Goal: Task Accomplishment & Management: Use online tool/utility

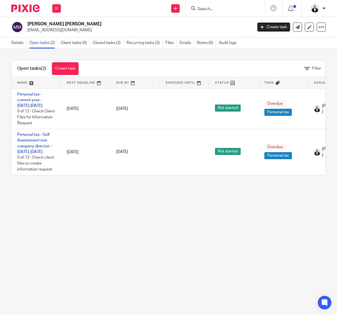
click at [272, 231] on main "Mrs Jennifer Elizabeth Pemberton McDonald jennypmcdonald@gmail.com Create task …" at bounding box center [168, 157] width 337 height 315
click at [249, 218] on main "Mrs Jennifer Elizabeth Pemberton McDonald jennypmcdonald@gmail.com Create task …" at bounding box center [168, 157] width 337 height 315
click at [21, 40] on link "Details" at bounding box center [18, 43] width 15 height 11
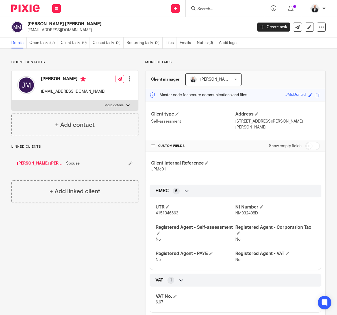
click at [45, 162] on link "[PERSON_NAME] [PERSON_NAME]" at bounding box center [40, 164] width 46 height 6
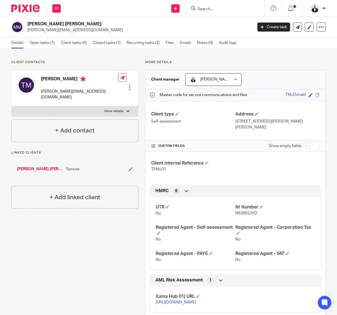
click at [301, 63] on p "More details" at bounding box center [235, 62] width 180 height 5
click at [0, 87] on html "Work Email Clients Team Reports Settings Work Email Clients Team Reports Settin…" at bounding box center [168, 157] width 337 height 315
click at [285, 64] on p "More details" at bounding box center [235, 62] width 180 height 5
click at [40, 45] on link "Open tasks (1)" at bounding box center [43, 43] width 28 height 11
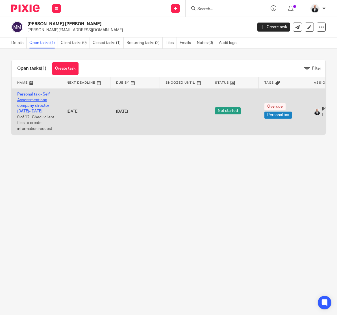
click at [41, 99] on link "Personal tax - Self Assessment non company director - 2025-2026" at bounding box center [34, 103] width 34 height 21
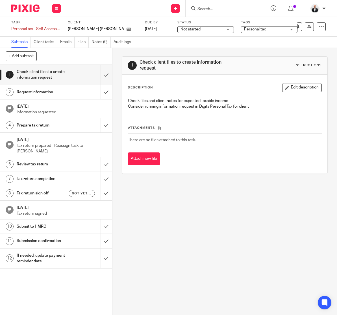
click at [71, 196] on div "Not yet sent" at bounding box center [82, 193] width 26 height 7
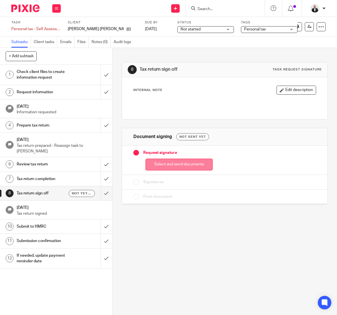
click at [190, 163] on button "Select and send documents" at bounding box center [178, 165] width 67 height 12
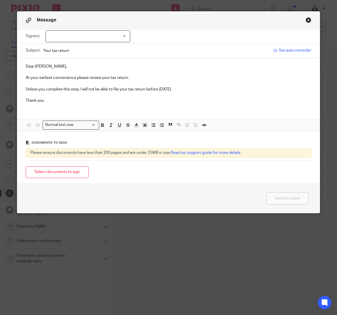
click at [296, 50] on span "Set auto-reminder" at bounding box center [292, 51] width 38 height 6
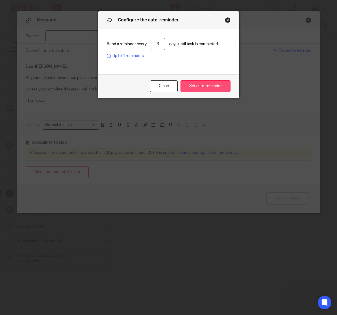
click at [201, 87] on button "Set auto-reminder" at bounding box center [205, 86] width 50 height 12
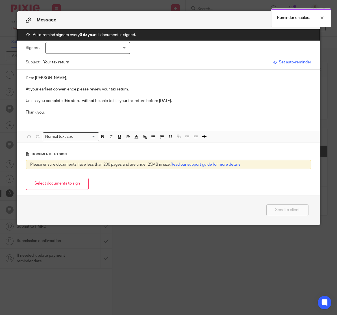
click at [119, 45] on div at bounding box center [87, 48] width 85 height 12
click at [102, 59] on li "Terry McDonald" at bounding box center [85, 60] width 84 height 12
checkbox input "true"
click at [211, 74] on div "Dear Terry, At your earliest convenience please review your tax return. Unless …" at bounding box center [168, 95] width 302 height 50
drag, startPoint x: 25, startPoint y: 101, endPoint x: 195, endPoint y: 102, distance: 170.9
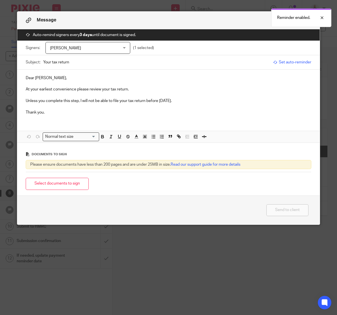
click at [195, 102] on div "Dear Terry, At your earliest convenience please review your tax return. Unless …" at bounding box center [168, 95] width 302 height 50
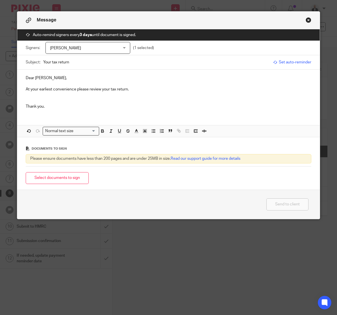
click at [100, 90] on p "At your earliest convenience please review your tax return." at bounding box center [168, 90] width 285 height 6
click at [51, 95] on p at bounding box center [168, 96] width 285 height 6
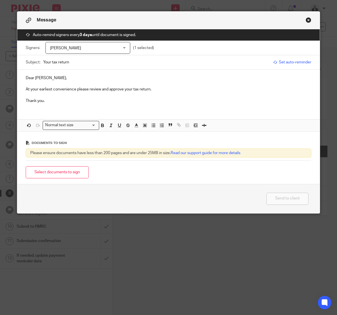
click at [177, 100] on p "Thank you." at bounding box center [168, 101] width 285 height 6
click at [80, 174] on button "Select documents to sign" at bounding box center [57, 172] width 63 height 12
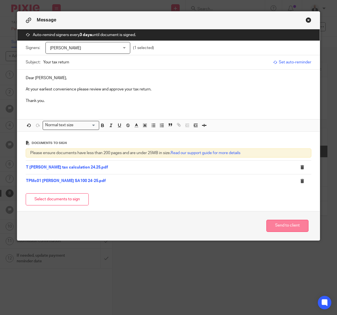
click at [288, 226] on button "Send to client" at bounding box center [287, 226] width 42 height 12
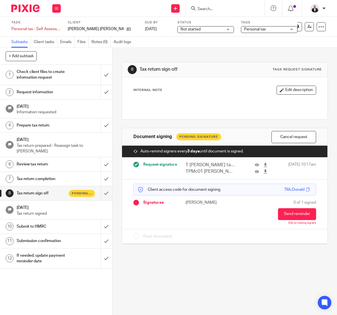
click at [229, 8] on input "Search" at bounding box center [222, 9] width 51 height 5
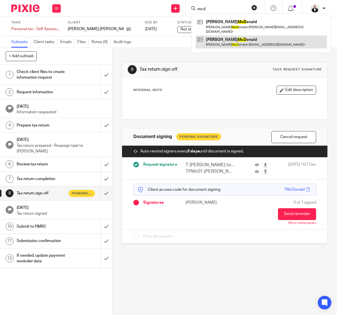
type input "mcd"
click at [250, 36] on link at bounding box center [260, 42] width 131 height 13
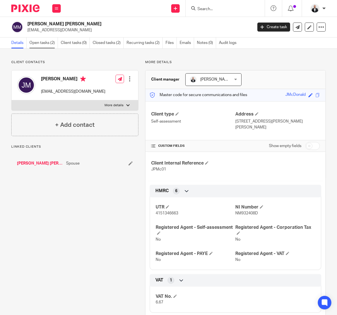
click at [44, 45] on link "Open tasks (2)" at bounding box center [43, 43] width 28 height 11
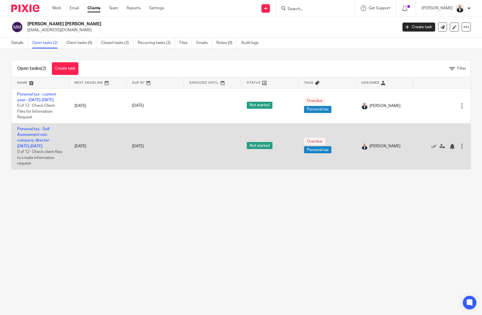
click at [336, 148] on div at bounding box center [462, 147] width 6 height 6
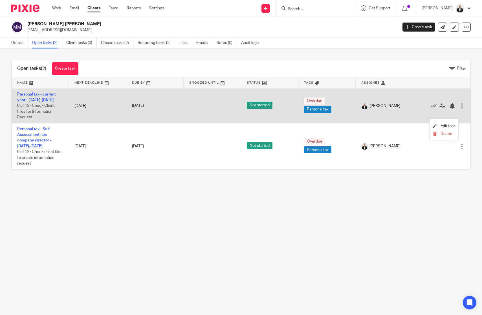
click at [336, 108] on div at bounding box center [462, 106] width 6 height 6
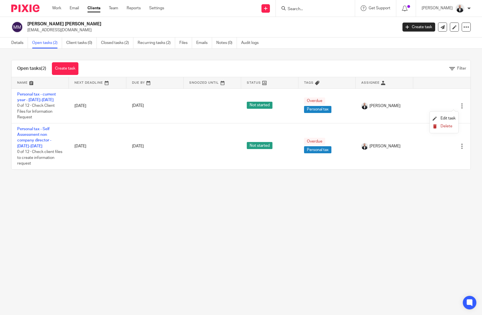
click at [336, 126] on span "Delete" at bounding box center [447, 126] width 12 height 4
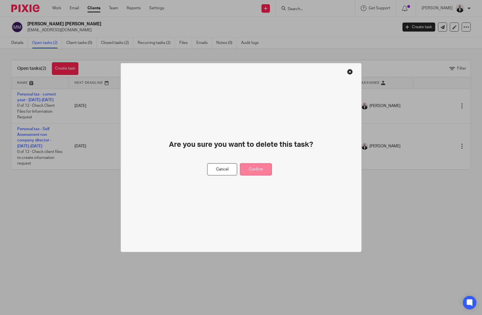
click at [263, 170] on button "Confirm" at bounding box center [256, 170] width 32 height 12
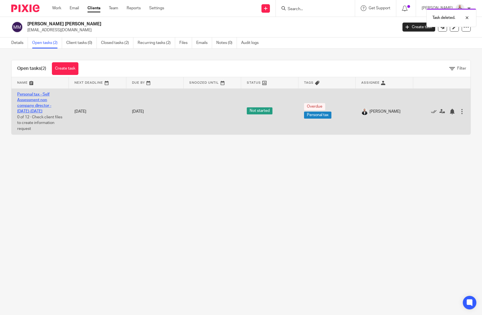
click at [26, 107] on link "Personal tax - Self Assessment non company director - [DATE]-[DATE]" at bounding box center [34, 103] width 34 height 21
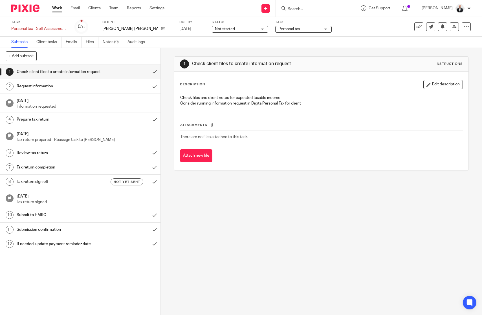
click at [65, 182] on link "8 Tax return sign off Not yet sent" at bounding box center [74, 182] width 149 height 14
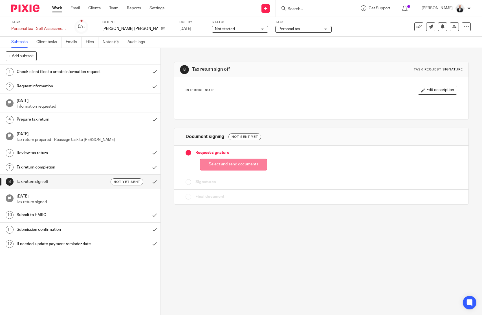
click at [248, 164] on button "Select and send documents" at bounding box center [233, 165] width 67 height 12
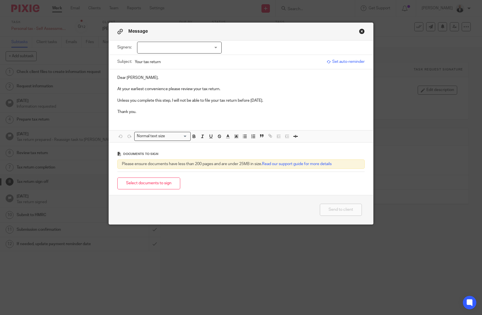
click at [354, 63] on span "Set auto-reminder" at bounding box center [346, 62] width 38 height 6
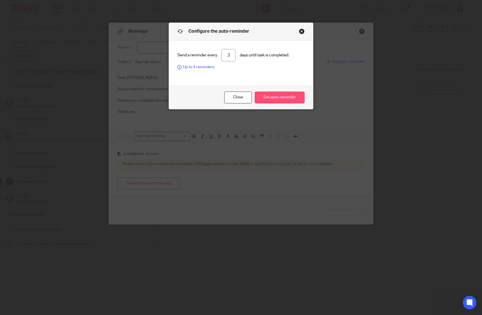
click at [278, 102] on button "Set auto-reminder" at bounding box center [280, 98] width 50 height 12
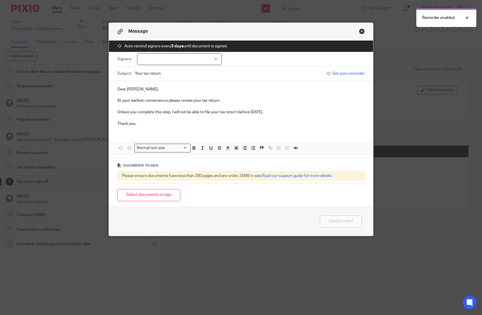
click at [191, 65] on div at bounding box center [179, 59] width 85 height 12
click at [180, 76] on li "[PERSON_NAME]" at bounding box center [177, 71] width 84 height 12
checkbox input "true"
click at [126, 107] on p at bounding box center [241, 107] width 248 height 6
drag, startPoint x: 110, startPoint y: 107, endPoint x: 300, endPoint y: 113, distance: 189.6
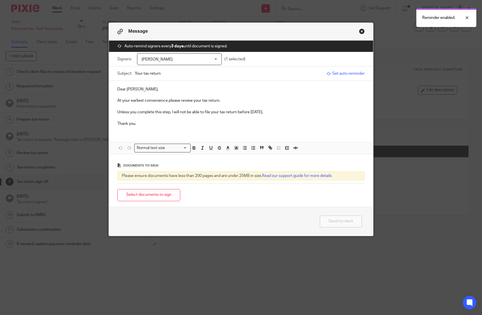
click at [300, 113] on div "Dear [PERSON_NAME], At your earliest convenience please review your tax return.…" at bounding box center [241, 106] width 265 height 50
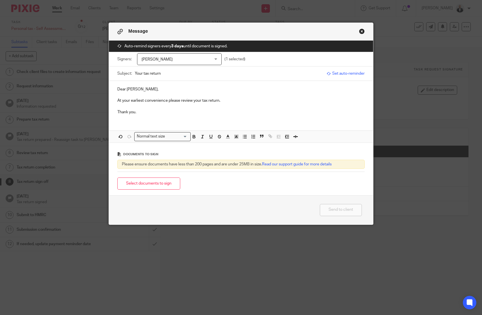
click at [192, 102] on p "At your earliest convenience please review your tax return." at bounding box center [241, 101] width 248 height 6
click at [245, 115] on p "Thank you." at bounding box center [241, 112] width 248 height 6
click at [162, 183] on button "Select documents to sign" at bounding box center [148, 184] width 63 height 12
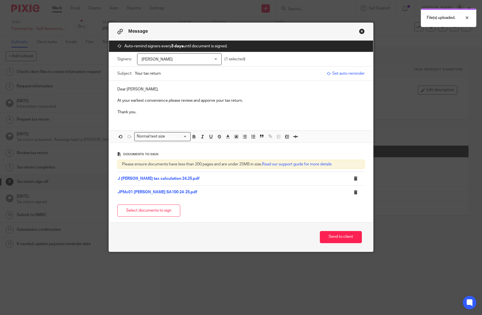
click at [207, 103] on p "At your earliest convenience please review and apporve your tax return." at bounding box center [241, 101] width 248 height 6
click at [207, 102] on p "At your earliest convenience please review and apporve your tax return." at bounding box center [241, 101] width 248 height 6
click at [467, 17] on div at bounding box center [462, 17] width 15 height 7
click at [294, 112] on p "Thank you." at bounding box center [241, 112] width 248 height 6
click at [148, 96] on p at bounding box center [241, 95] width 248 height 6
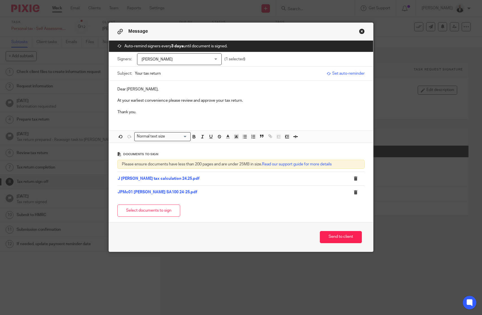
click at [150, 91] on p "Dear [PERSON_NAME]," at bounding box center [241, 90] width 248 height 6
click at [222, 96] on p at bounding box center [241, 95] width 248 height 6
click at [336, 116] on div "Dear [PERSON_NAME] At your earliest convenience please review and approve your …" at bounding box center [241, 100] width 265 height 38
click at [346, 238] on button "Send to client" at bounding box center [341, 237] width 42 height 12
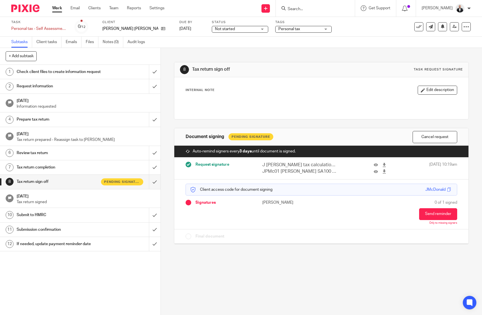
drag, startPoint x: 379, startPoint y: 120, endPoint x: 379, endPoint y: 117, distance: 3.4
click at [379, 120] on div "8 Tax return sign off Task request signature Internal Note Edit description Doc…" at bounding box center [321, 149] width 294 height 202
